Goal: Task Accomplishment & Management: Use online tool/utility

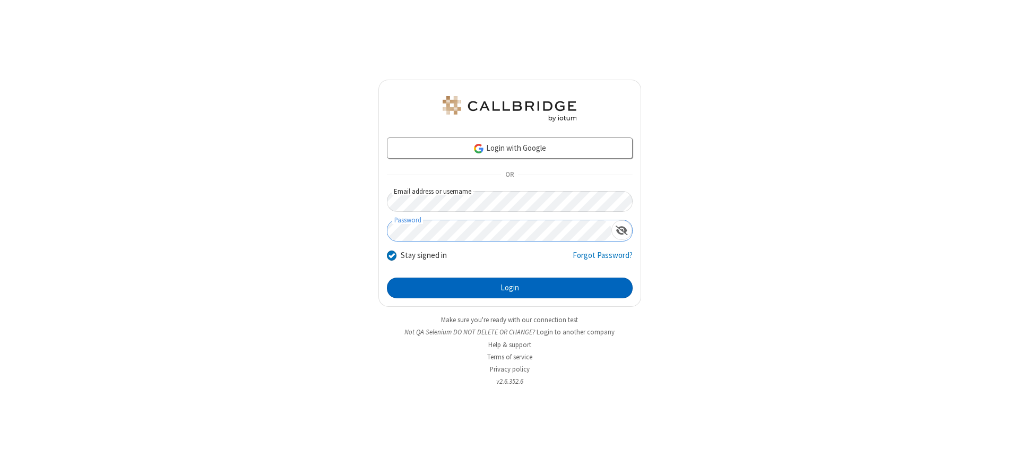
click at [509, 288] on button "Login" at bounding box center [510, 288] width 246 height 21
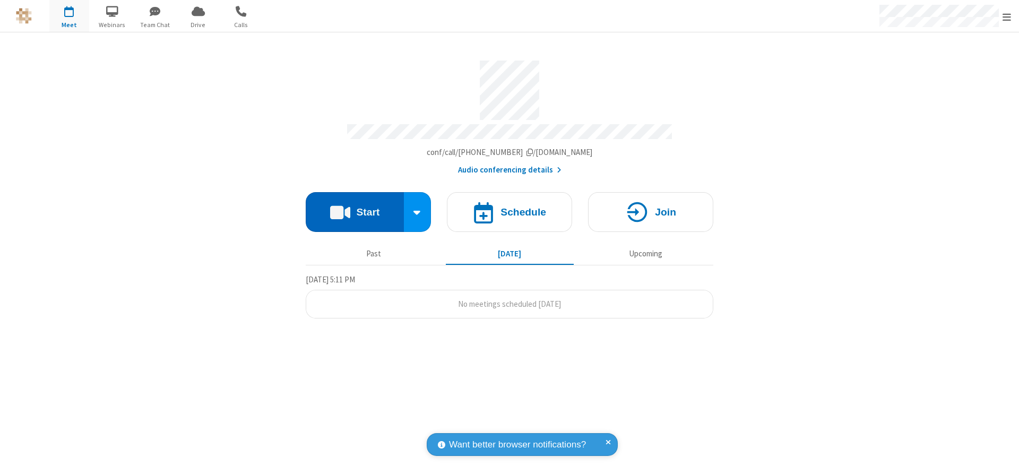
click at [354, 208] on button "Start" at bounding box center [355, 212] width 98 height 40
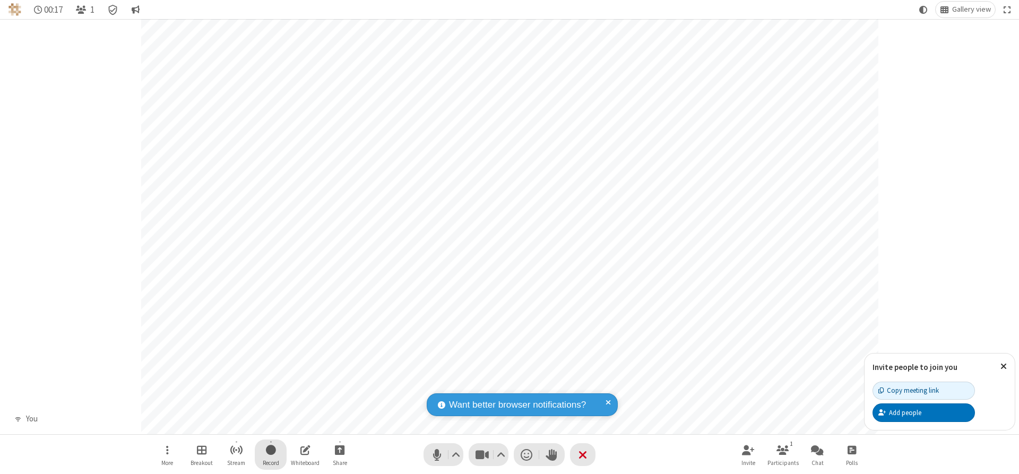
click at [271, 454] on span "Start recording" at bounding box center [271, 449] width 10 height 13
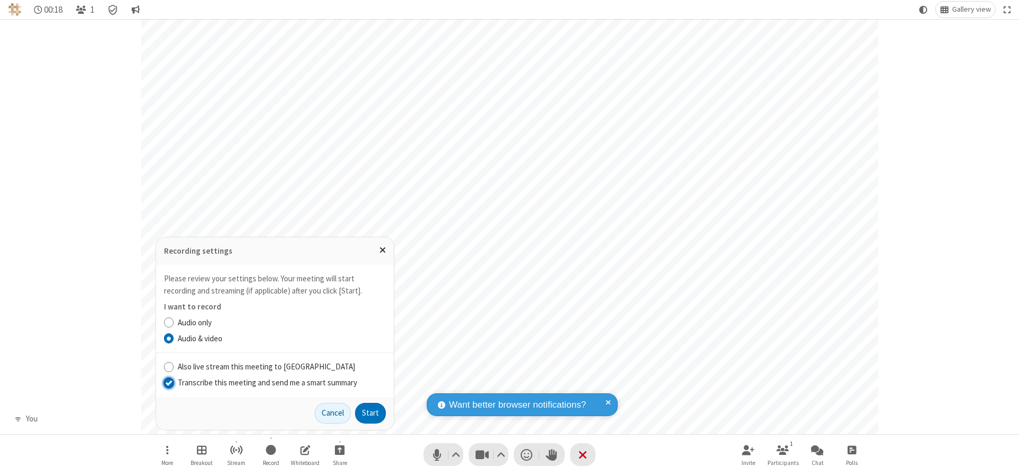
click at [168, 382] on input "Transcribe this meeting and send me a smart summary" at bounding box center [169, 382] width 10 height 11
click at [370, 413] on button "Start" at bounding box center [370, 413] width 31 height 21
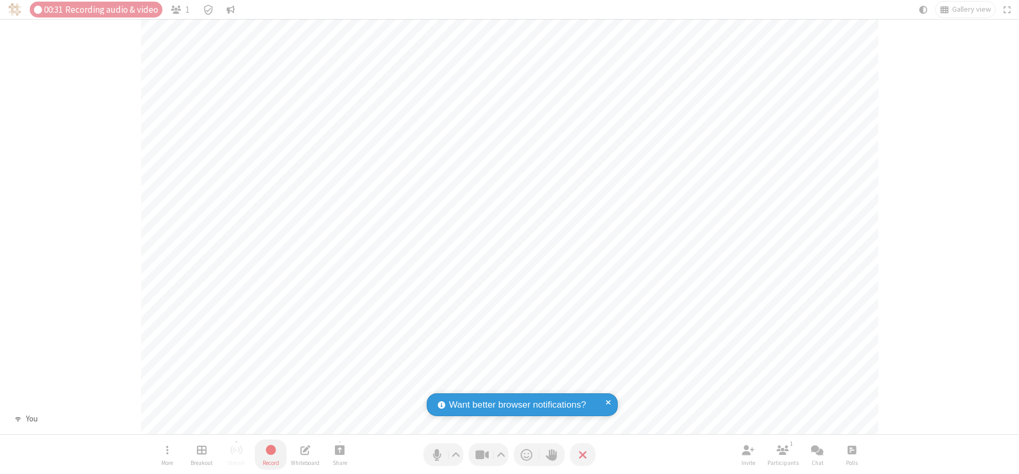
click at [271, 454] on span "Stop recording" at bounding box center [270, 449] width 12 height 13
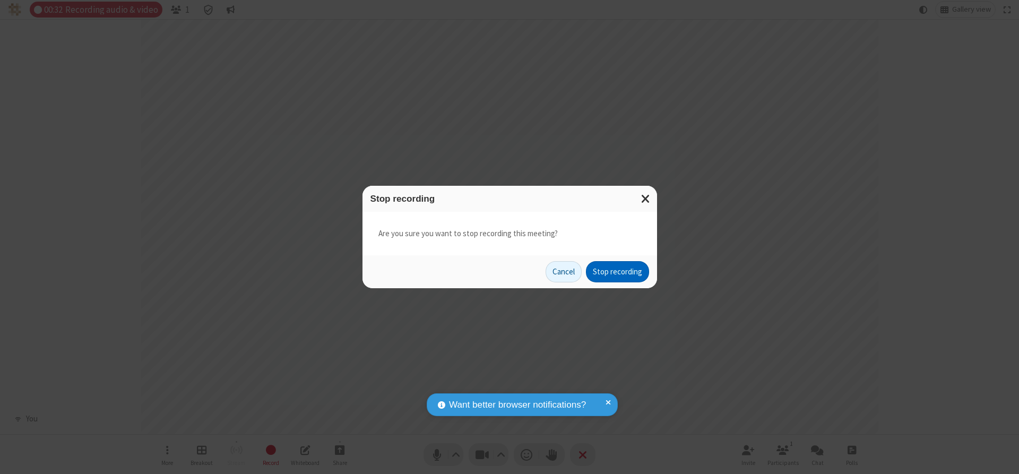
click at [617, 272] on button "Stop recording" at bounding box center [617, 271] width 63 height 21
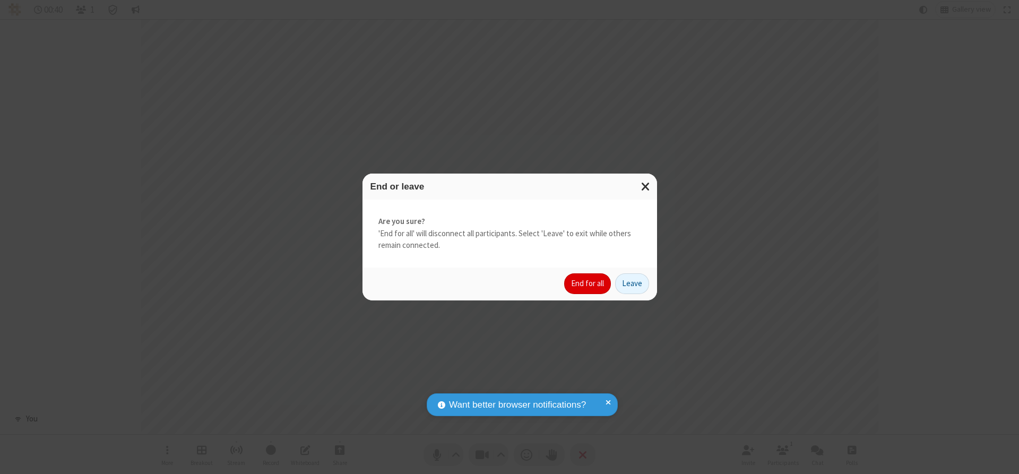
click at [588, 283] on button "End for all" at bounding box center [587, 283] width 47 height 21
